Goal: Information Seeking & Learning: Learn about a topic

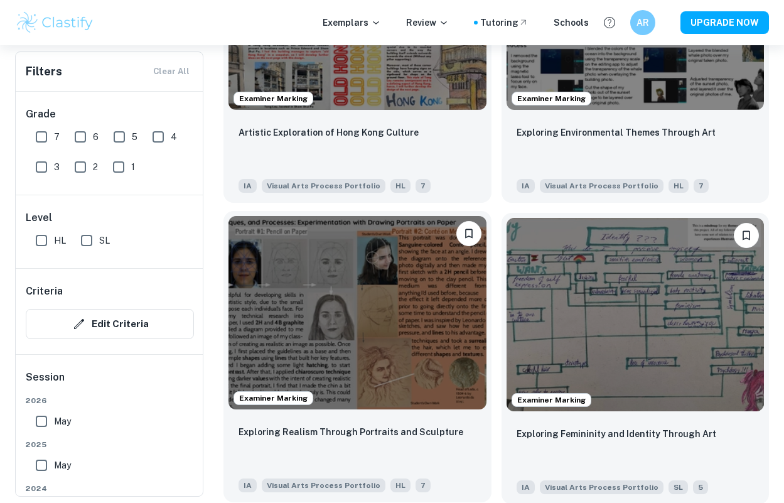
scroll to position [1717, 0]
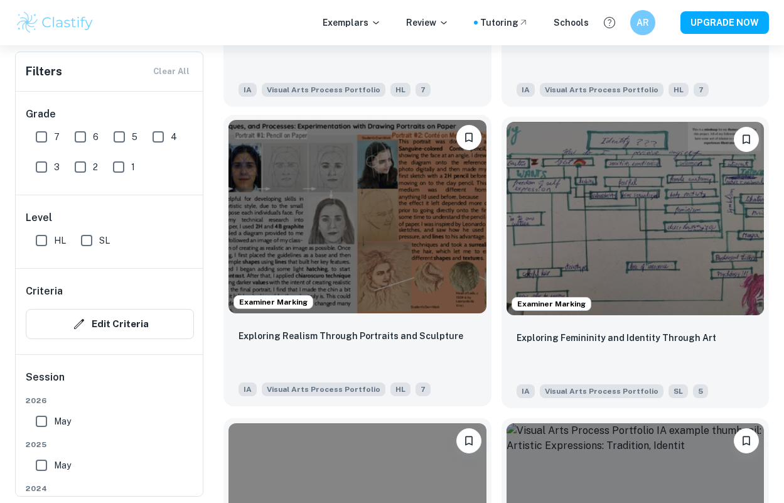
click at [409, 274] on img at bounding box center [357, 216] width 258 height 193
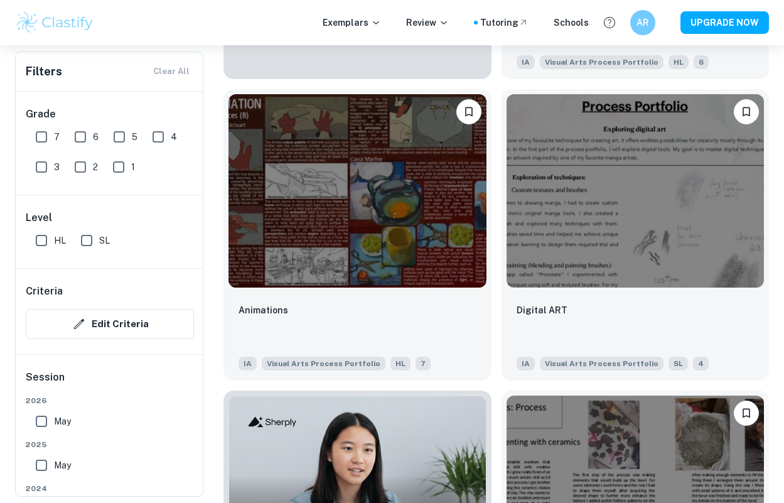
scroll to position [3165, 0]
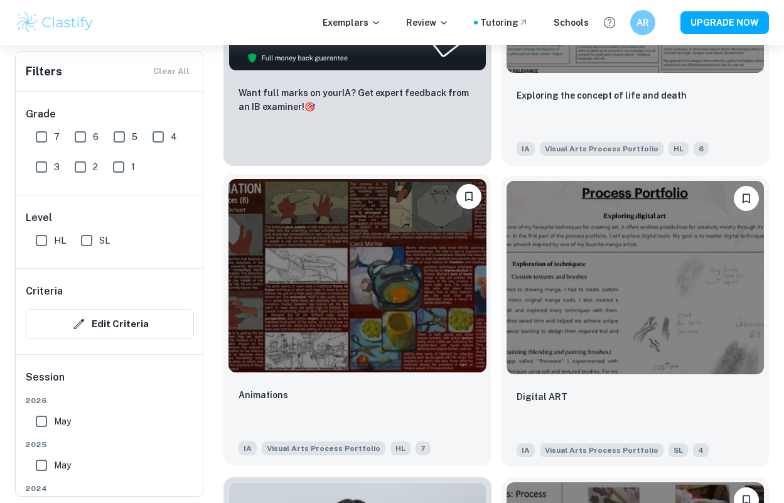
click at [362, 330] on img at bounding box center [357, 275] width 258 height 193
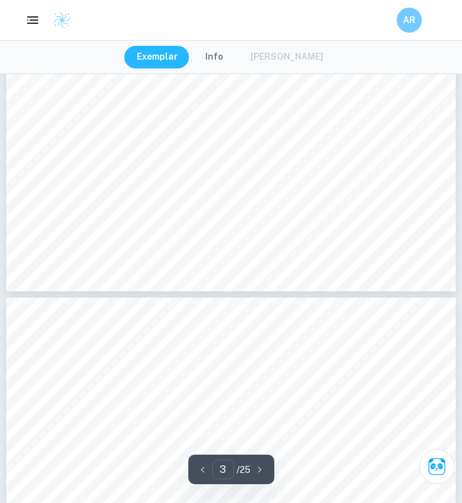
scroll to position [714, 0]
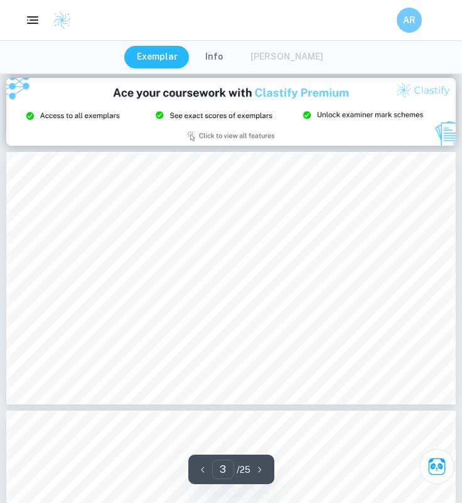
type input "2"
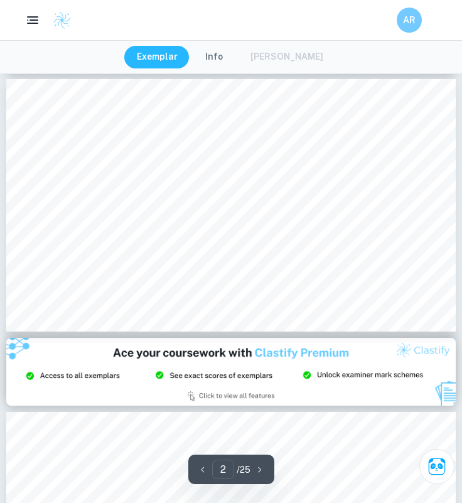
scroll to position [330, 0]
